Goal: Task Accomplishment & Management: Use online tool/utility

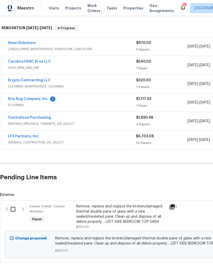
scroll to position [78, 0]
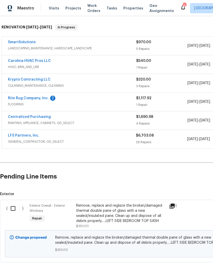
click at [16, 209] on input "checkbox" at bounding box center [15, 208] width 15 height 11
checkbox input "true"
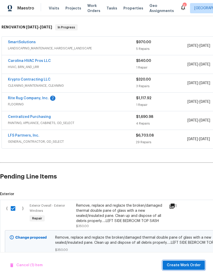
click at [185, 262] on span "Create Work Order" at bounding box center [184, 265] width 34 height 6
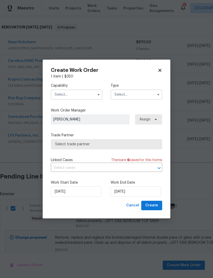
click at [94, 92] on input "text" at bounding box center [77, 94] width 52 height 10
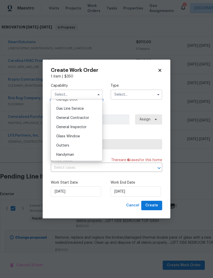
scroll to position [234, 0]
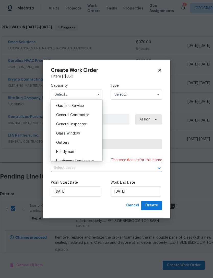
click at [88, 133] on div "Glass Window" at bounding box center [76, 133] width 49 height 9
type input "Glass Window"
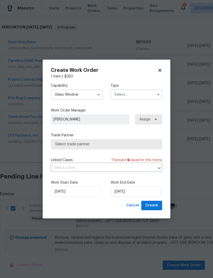
click at [138, 93] on input "text" at bounding box center [137, 94] width 52 height 10
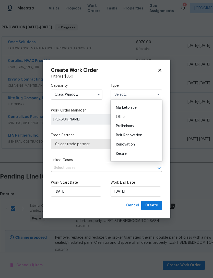
scroll to position [91, 0]
click at [147, 143] on div "Renovation" at bounding box center [136, 143] width 49 height 9
type input "Renovation"
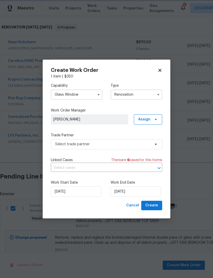
scroll to position [0, 0]
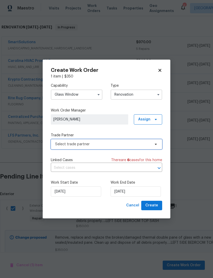
click at [142, 144] on span "Select trade partner" at bounding box center [102, 143] width 95 height 5
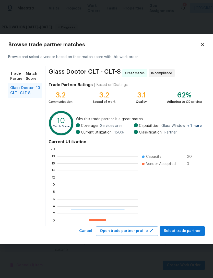
scroll to position [71, 80]
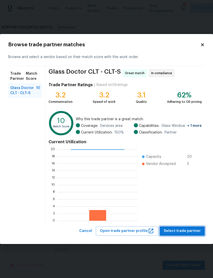
click at [182, 230] on span "Select trade partner" at bounding box center [182, 231] width 37 height 6
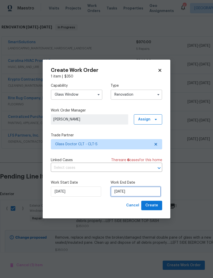
click at [150, 190] on input "[DATE]" at bounding box center [136, 191] width 50 height 10
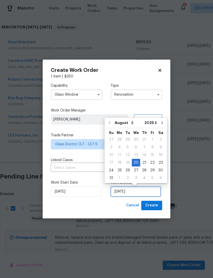
scroll to position [9, 0]
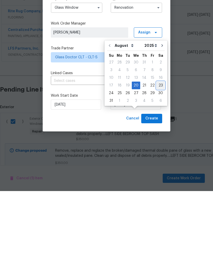
click at [157, 169] on div "23" at bounding box center [161, 172] width 8 height 7
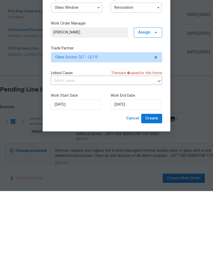
type input "[DATE]"
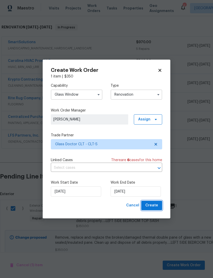
click at [157, 204] on span "Create" at bounding box center [151, 205] width 13 height 6
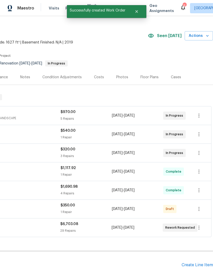
scroll to position [8, 76]
click at [201, 206] on icon "button" at bounding box center [199, 209] width 6 height 6
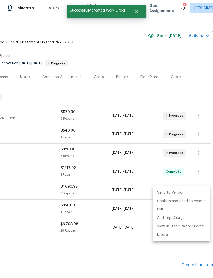
click at [193, 199] on li "Confirm and Send to Vendor" at bounding box center [181, 201] width 57 height 8
